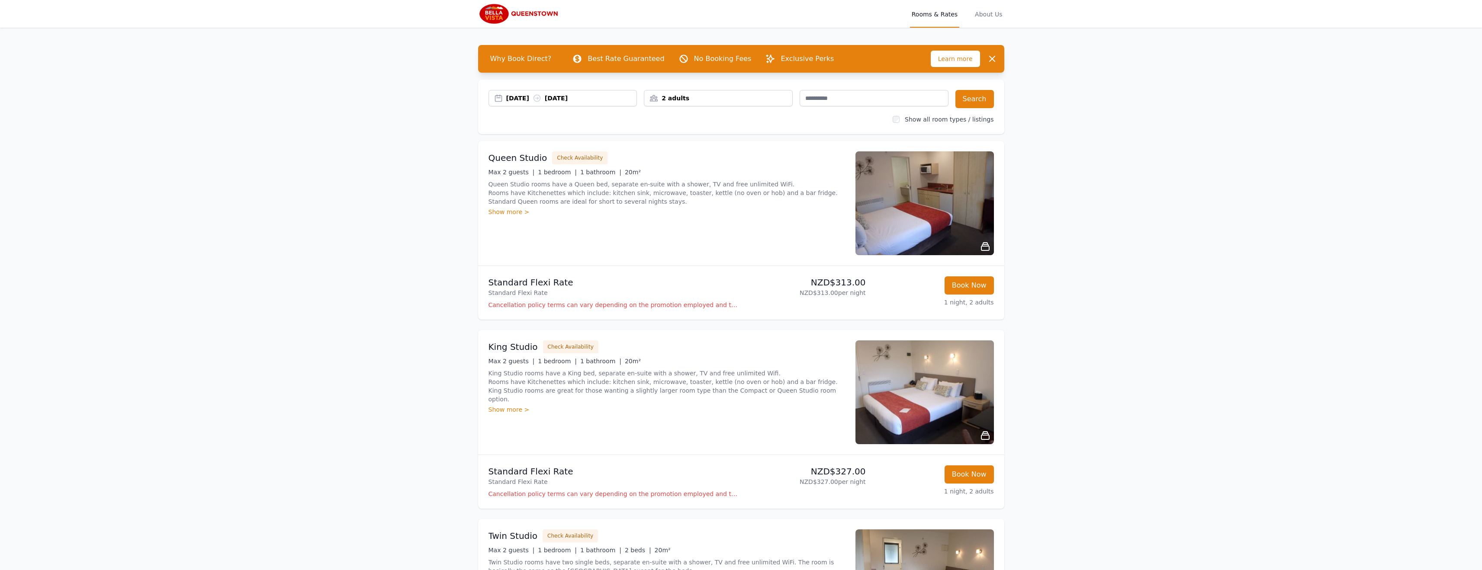
click at [721, 95] on div "2 adults" at bounding box center [718, 98] width 148 height 9
click at [706, 157] on icon at bounding box center [709, 156] width 7 height 7
click at [706, 157] on div "2 Child ren" at bounding box center [686, 157] width 71 height 26
click at [714, 157] on icon at bounding box center [715, 156] width 5 height 5
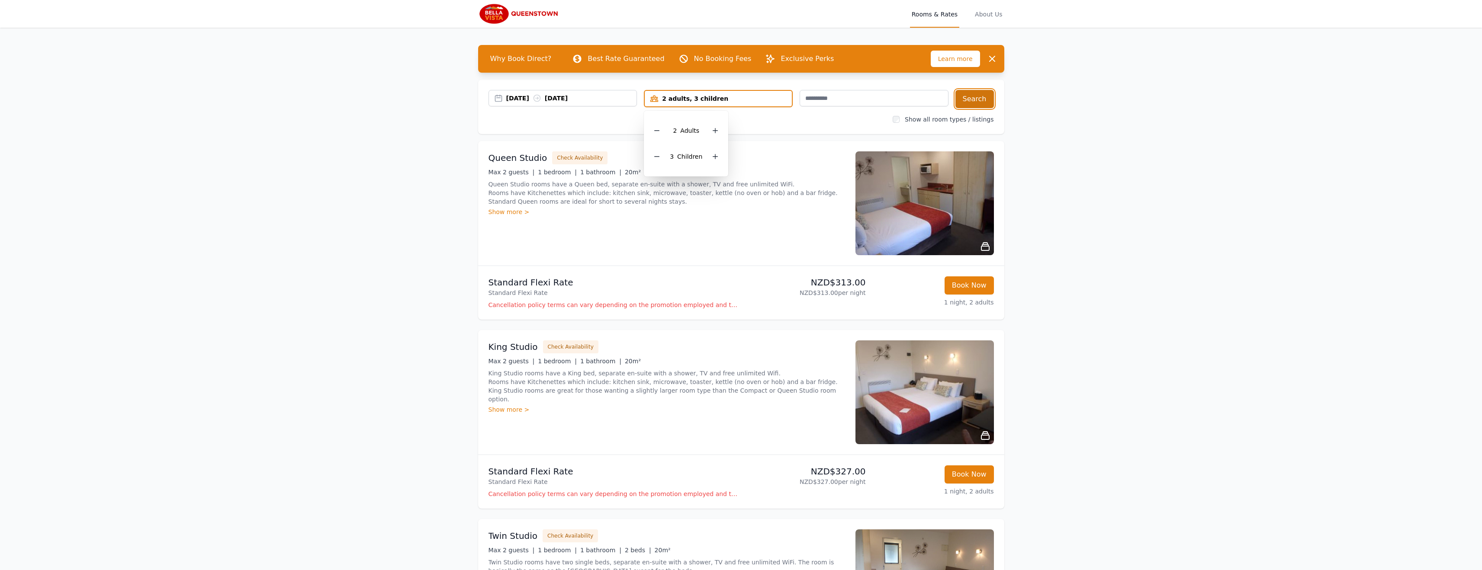
click at [978, 96] on button "Search" at bounding box center [974, 99] width 38 height 18
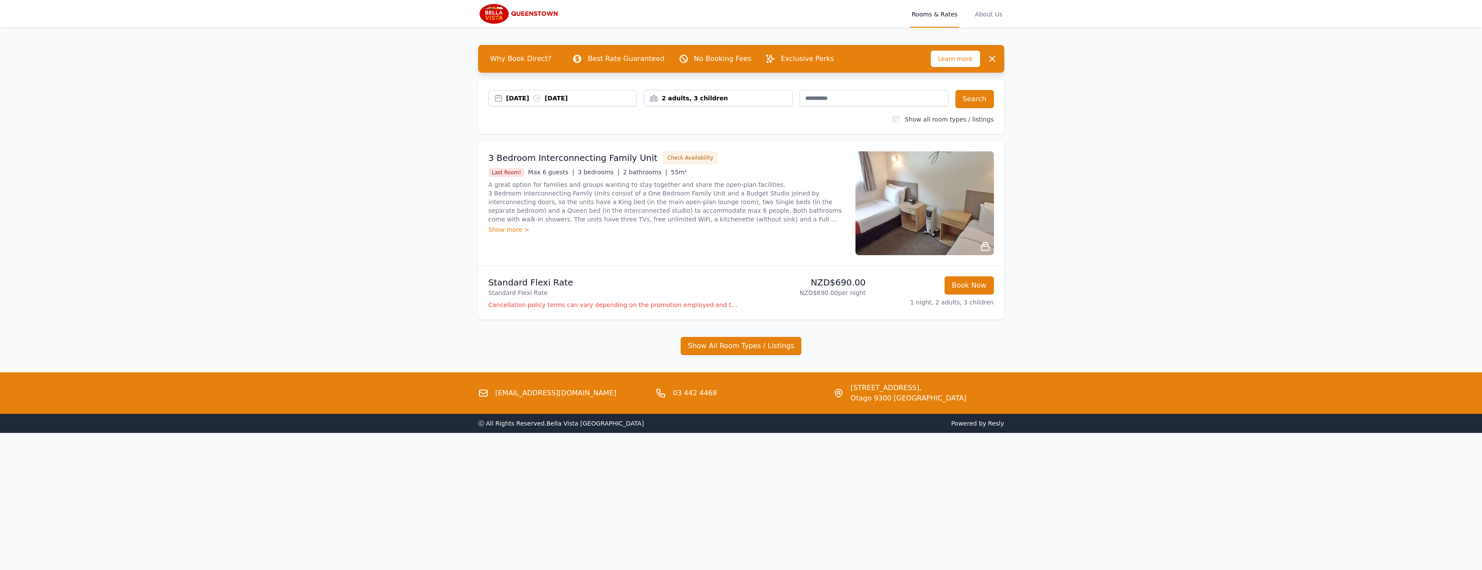
click at [514, 231] on div "Show more >" at bounding box center [666, 229] width 356 height 9
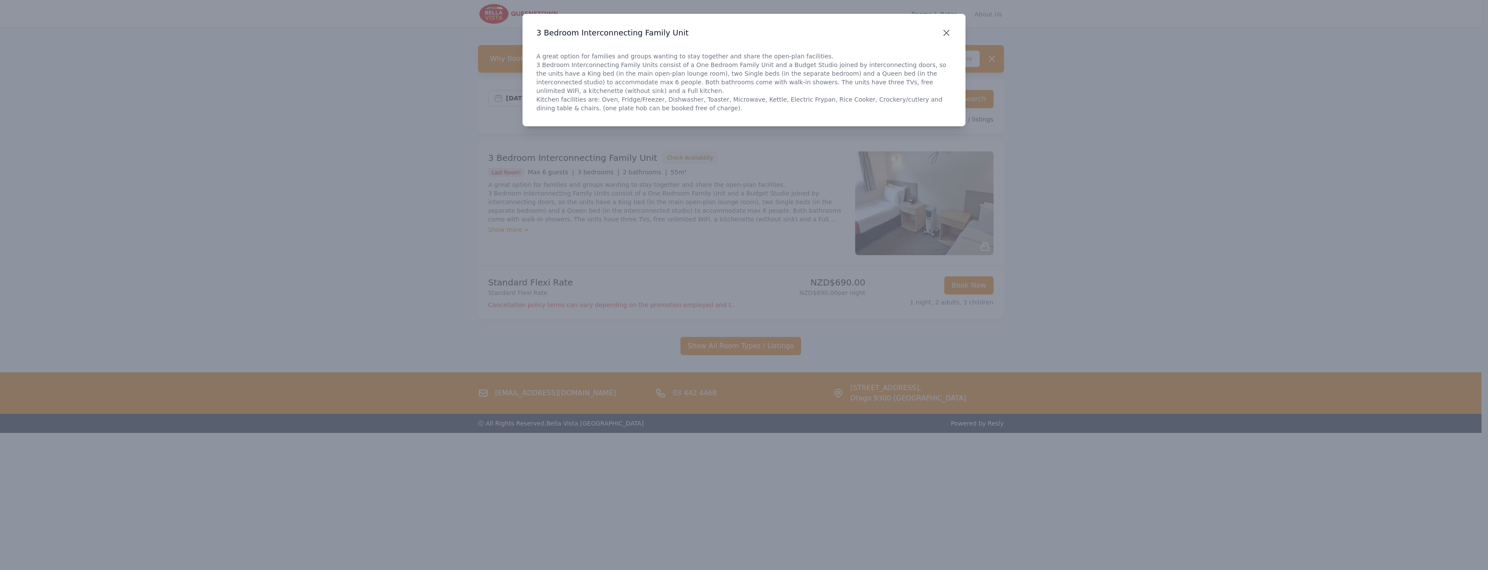
click at [946, 34] on icon "button" at bounding box center [946, 33] width 10 height 10
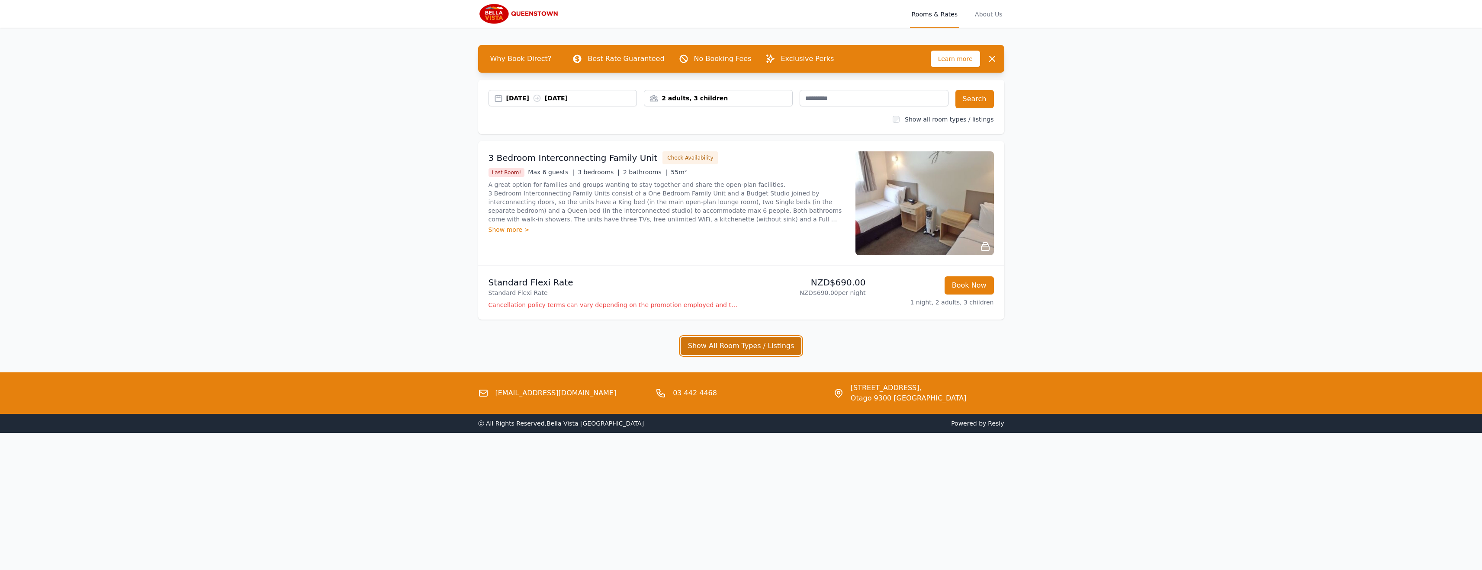
click at [726, 349] on button "Show All Room Types / Listings" at bounding box center [740, 346] width 121 height 18
